Goal: Information Seeking & Learning: Learn about a topic

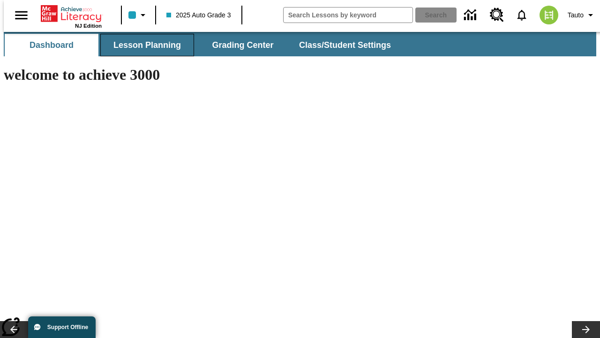
click at [143, 45] on button "Lesson Planning" at bounding box center [147, 45] width 94 height 23
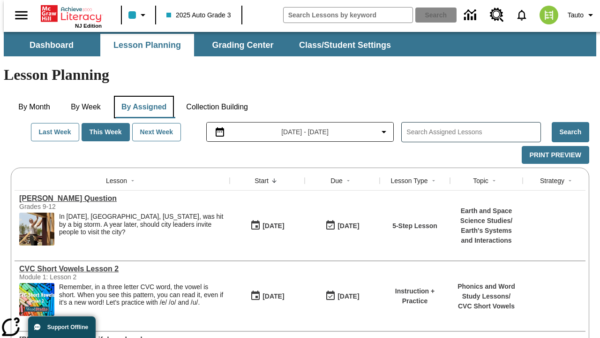
click at [142, 96] on button "By Assigned" at bounding box center [144, 107] width 60 height 23
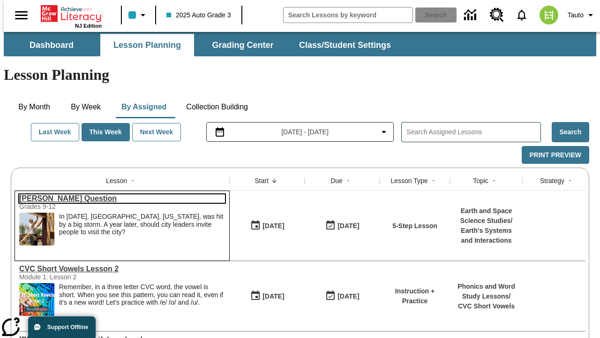
click at [118, 194] on link "[PERSON_NAME] Question" at bounding box center [122, 198] width 206 height 8
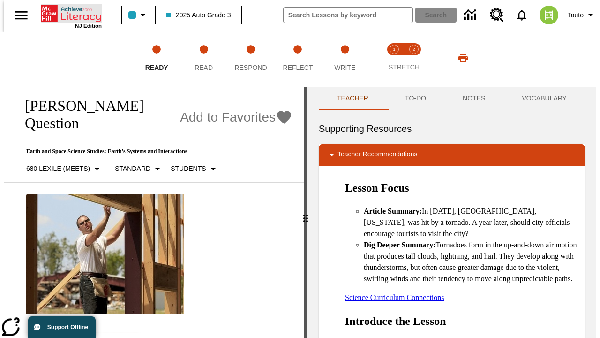
click at [68, 13] on icon "Home" at bounding box center [72, 13] width 62 height 19
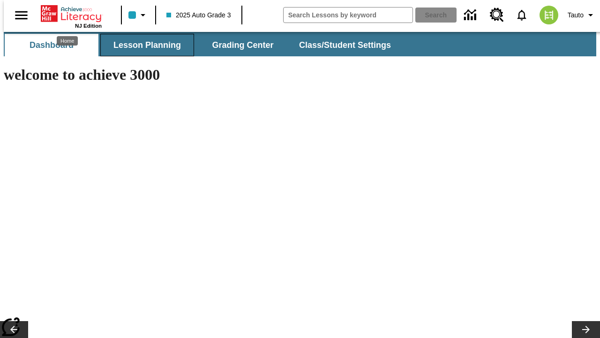
click at [143, 45] on button "Lesson Planning" at bounding box center [147, 45] width 94 height 23
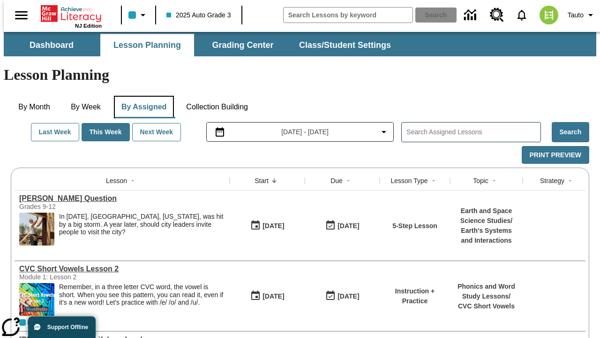
click at [142, 96] on button "By Assigned" at bounding box center [144, 107] width 60 height 23
